Goal: Task Accomplishment & Management: Complete application form

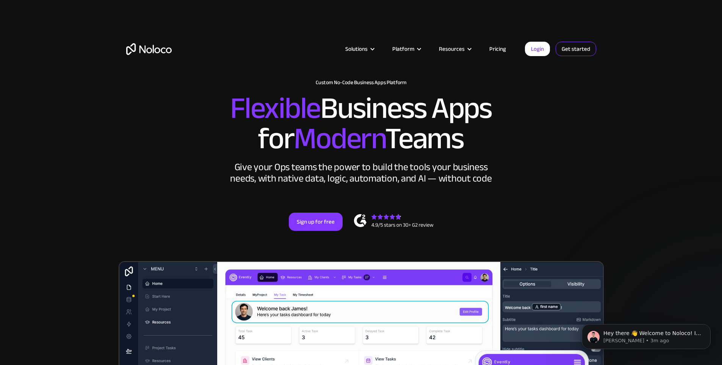
click at [571, 47] on link "Get started" at bounding box center [576, 49] width 41 height 14
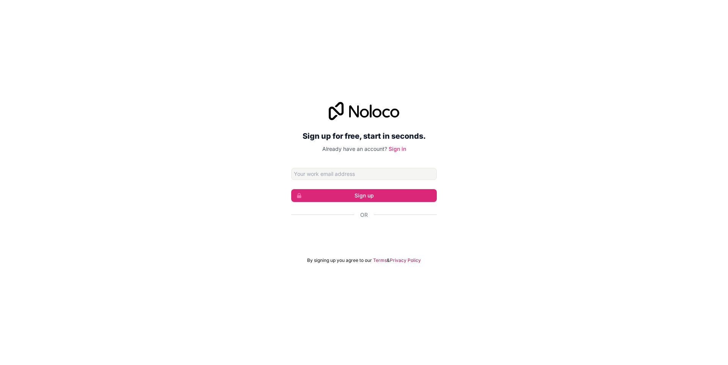
click at [370, 226] on div "Or" at bounding box center [364, 228] width 146 height 34
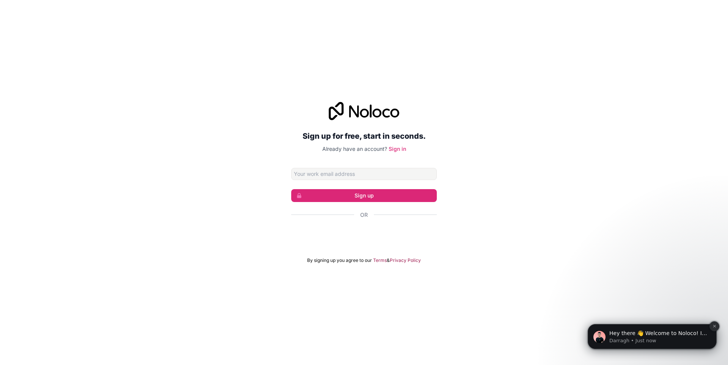
click at [716, 328] on icon "Dismiss notification" at bounding box center [714, 326] width 4 height 4
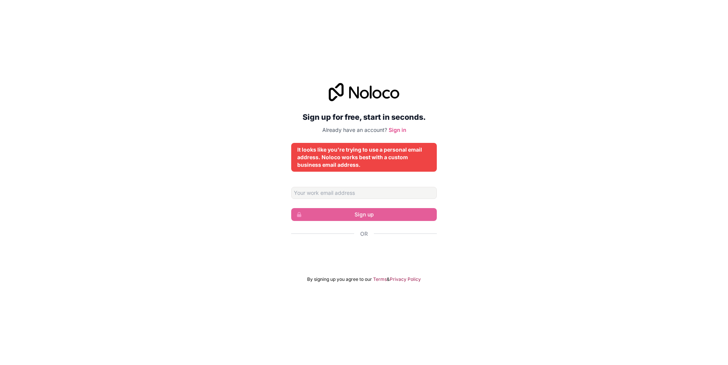
click at [405, 199] on form "Sign up Or By signing up you agree to our Terms & Privacy Policy" at bounding box center [364, 235] width 146 height 96
click at [405, 197] on input "Email address" at bounding box center [364, 193] width 146 height 12
type input "rylleaycogelido@gmail.com"
click at [392, 131] on link "Sign in" at bounding box center [397, 130] width 17 height 6
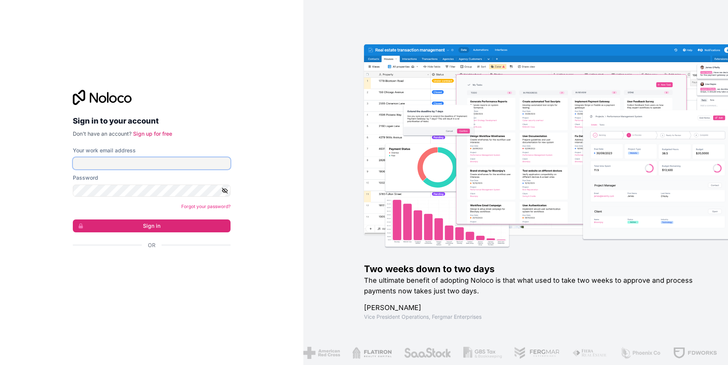
click at [136, 160] on input "Your work email address" at bounding box center [152, 163] width 158 height 12
type input "rylleaycogelido@gmail.com"
click at [225, 190] on icon "button" at bounding box center [224, 190] width 5 height 5
click at [168, 222] on button "Sign in" at bounding box center [152, 226] width 158 height 13
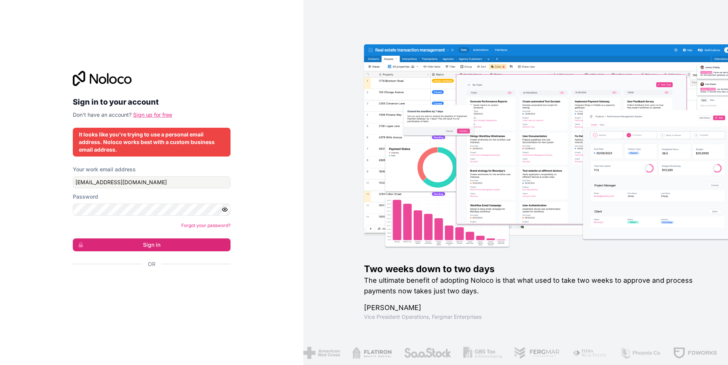
click at [146, 115] on link "Sign up for free" at bounding box center [152, 114] width 39 height 6
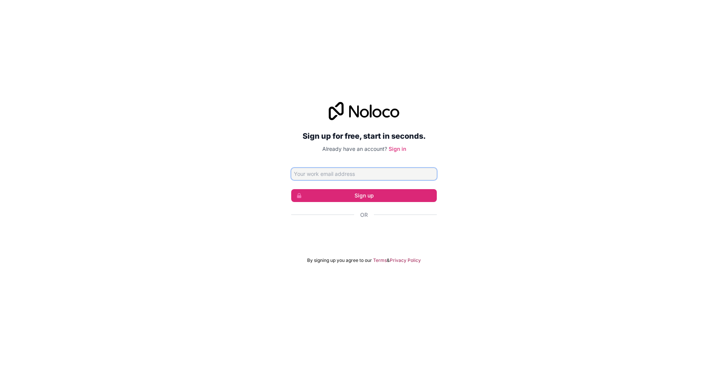
click at [369, 173] on input "Email address" at bounding box center [364, 174] width 146 height 12
click at [247, 168] on div "Sign up for free, start in seconds. Already have an account? Sign in Sign up Or…" at bounding box center [364, 182] width 728 height 183
click at [336, 169] on input "Email address" at bounding box center [364, 174] width 146 height 12
type input "rylleaycogelido@gmail.com"
